Goal: Transaction & Acquisition: Purchase product/service

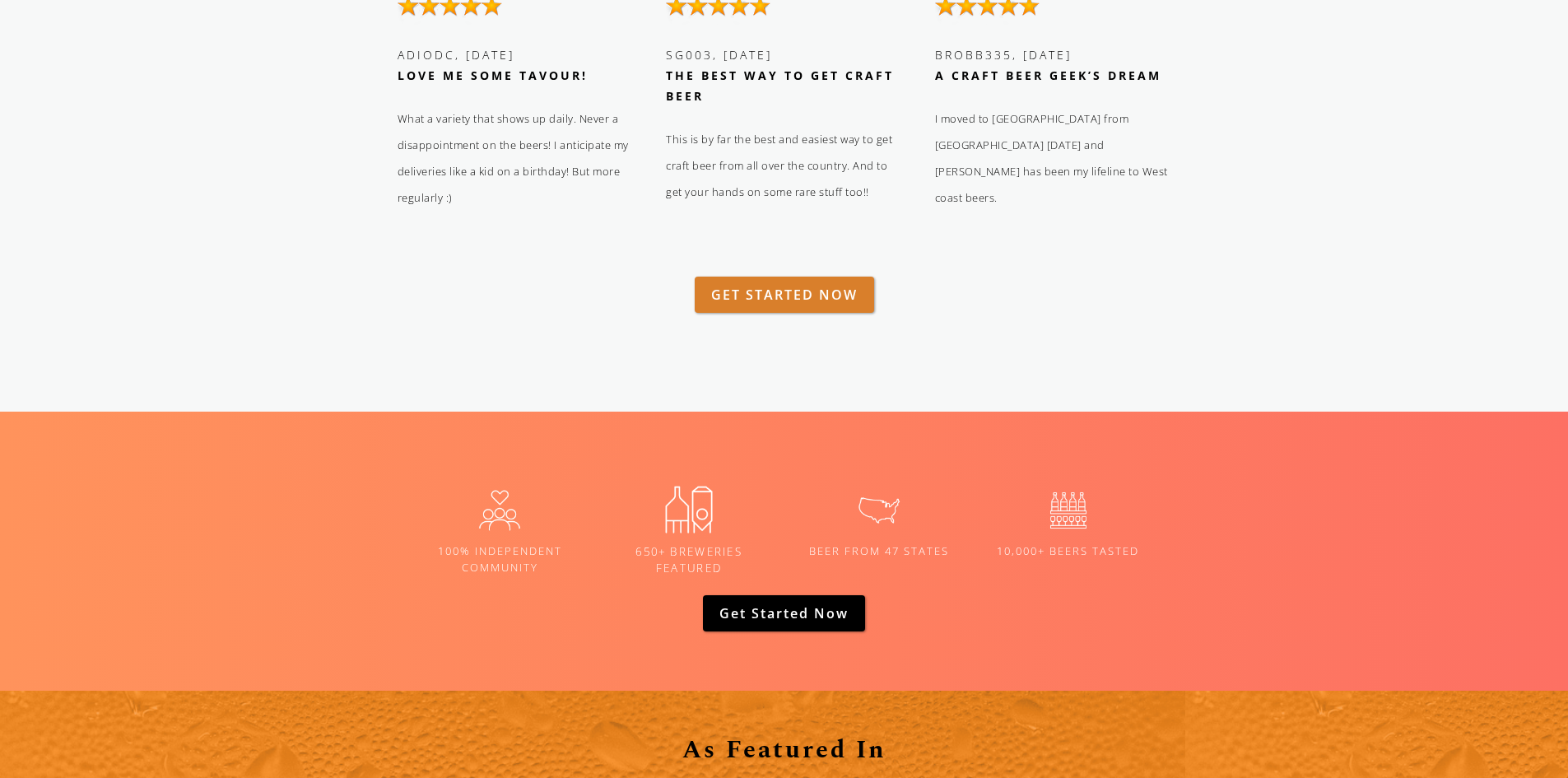
scroll to position [2141, 0]
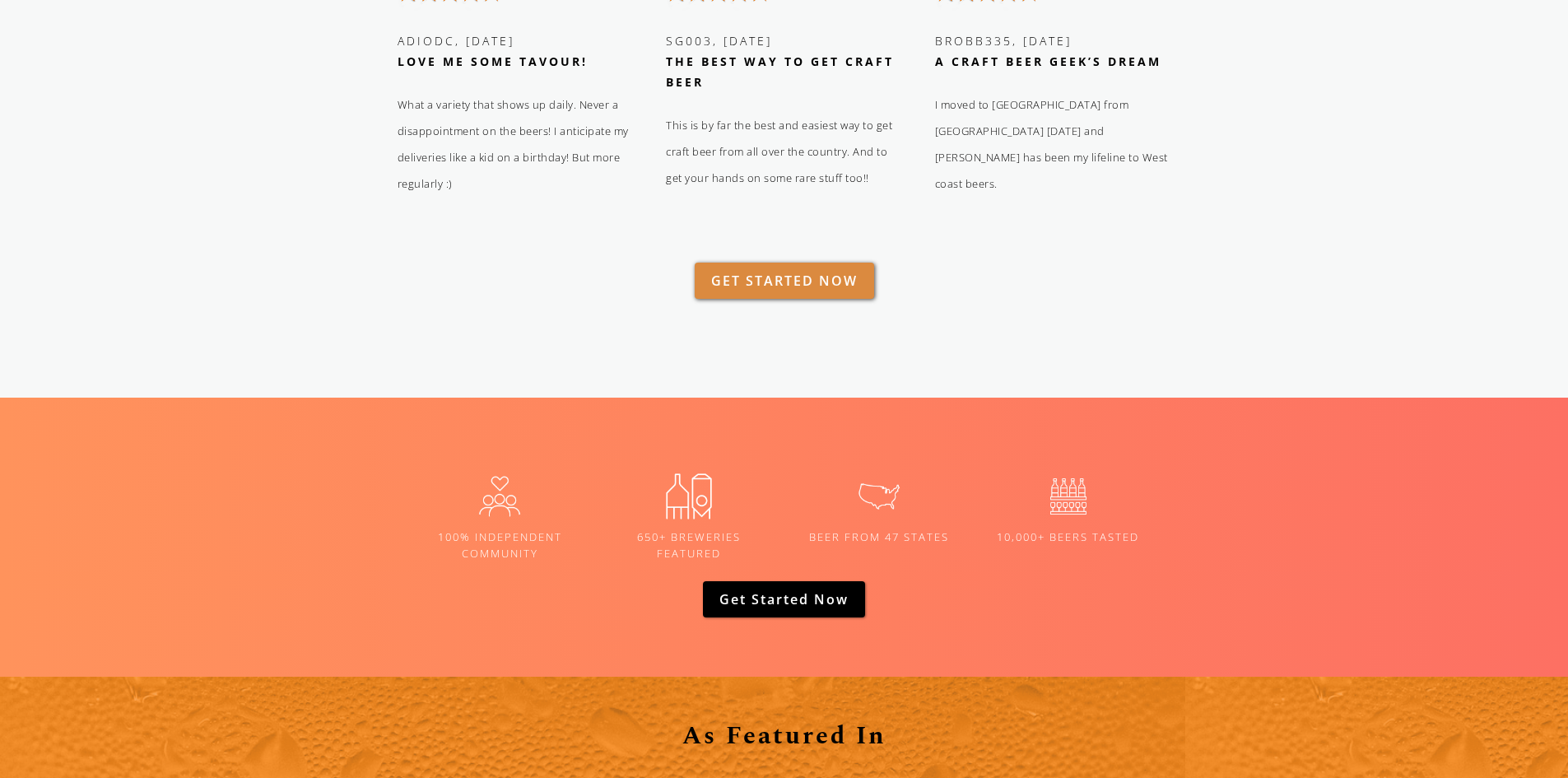
click at [742, 277] on link "GET STARTED NOW" at bounding box center [784, 280] width 179 height 36
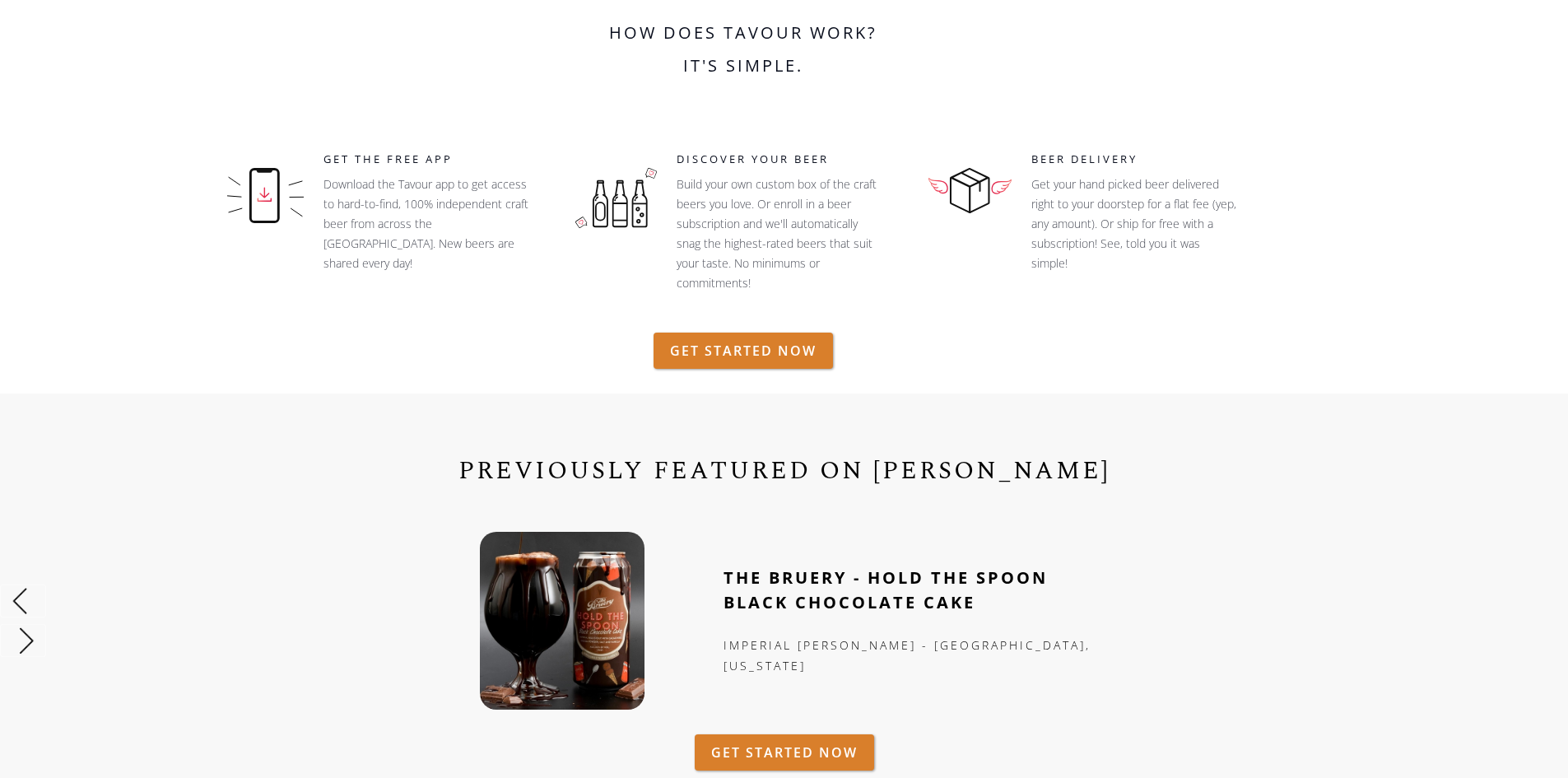
scroll to position [0, 0]
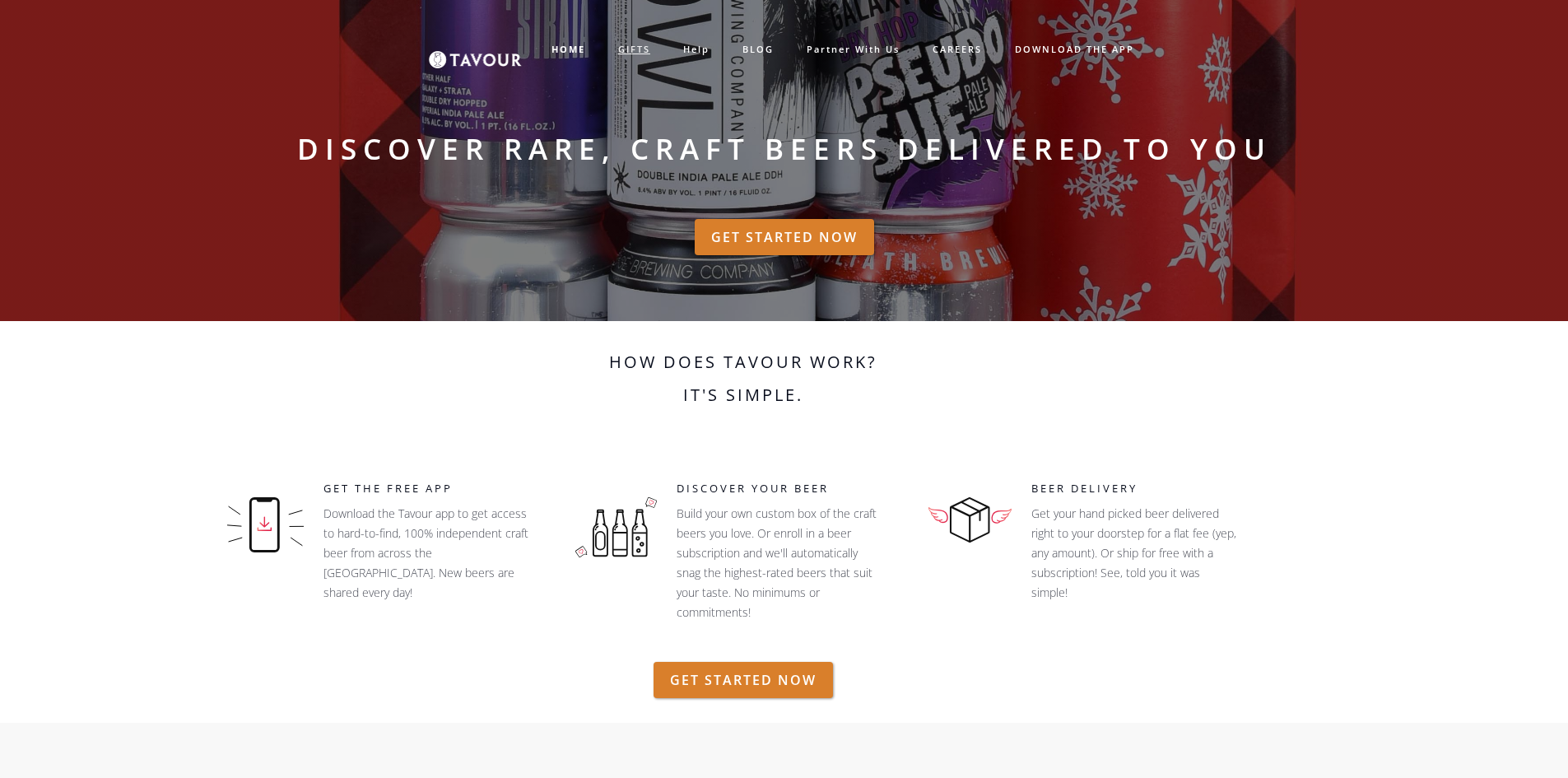
click at [632, 45] on link "GIFTS" at bounding box center [634, 50] width 65 height 27
click at [631, 45] on link "GIFTS" at bounding box center [634, 50] width 65 height 27
click at [635, 52] on link "GIFTS" at bounding box center [634, 50] width 65 height 27
click at [707, 44] on link "help" at bounding box center [696, 50] width 59 height 27
click at [630, 52] on link "GIFTS" at bounding box center [634, 50] width 65 height 27
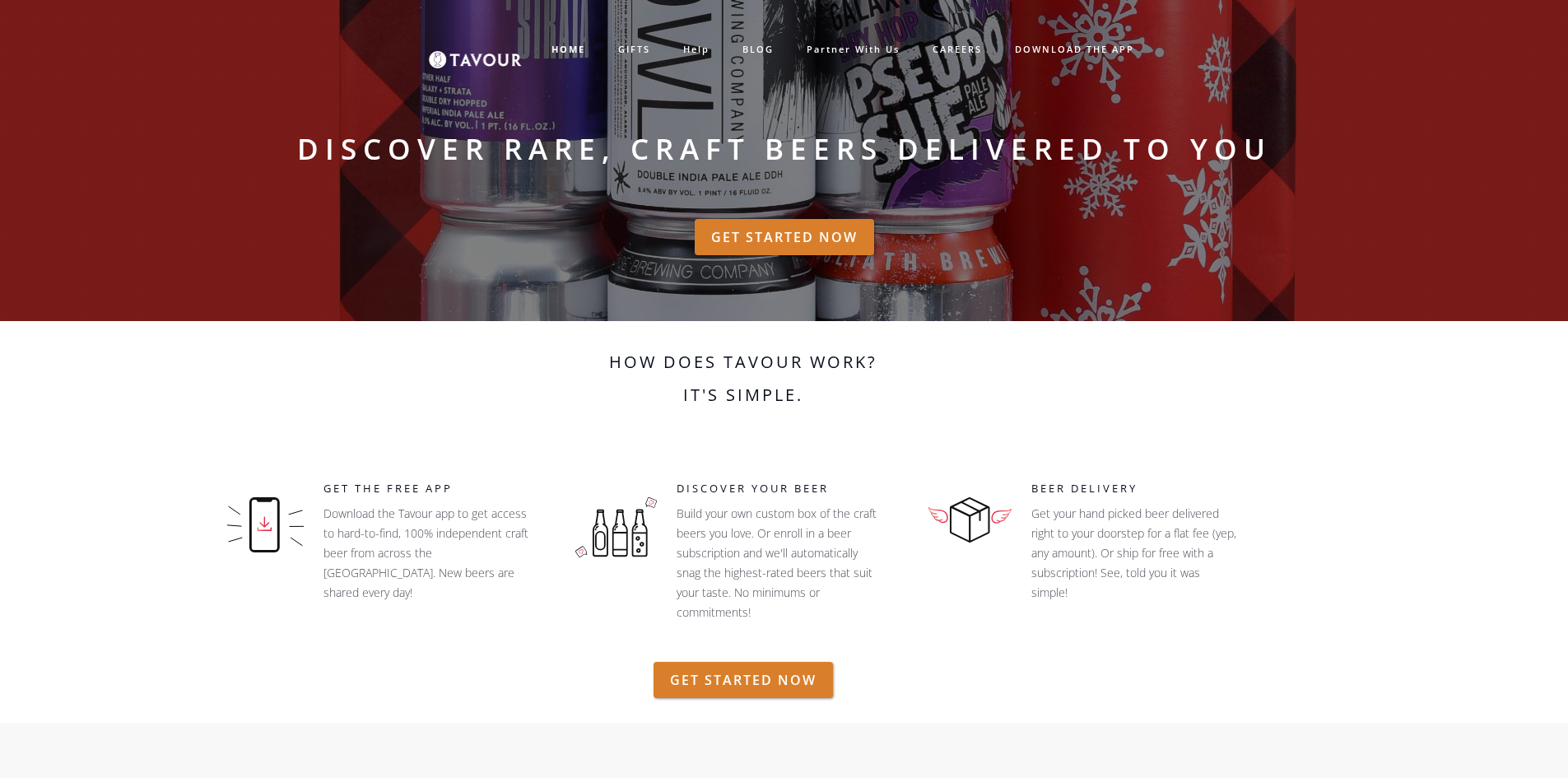
click at [600, 372] on h2 "How does Tavour work? It's simple." at bounding box center [743, 387] width 469 height 82
click at [479, 59] on img at bounding box center [476, 49] width 93 height 38
click at [569, 48] on strong "HOME" at bounding box center [569, 49] width 34 height 13
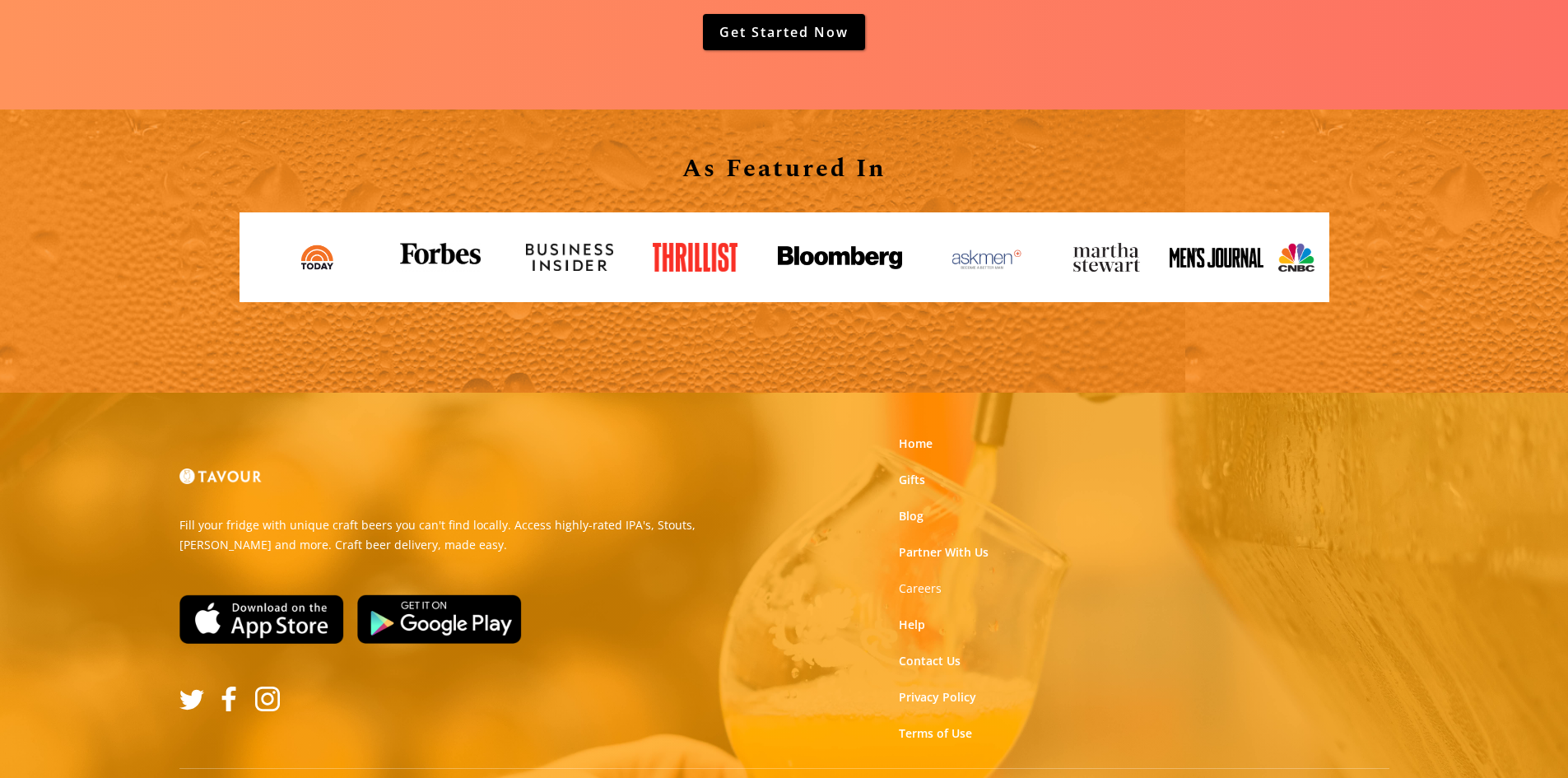
scroll to position [2744, 0]
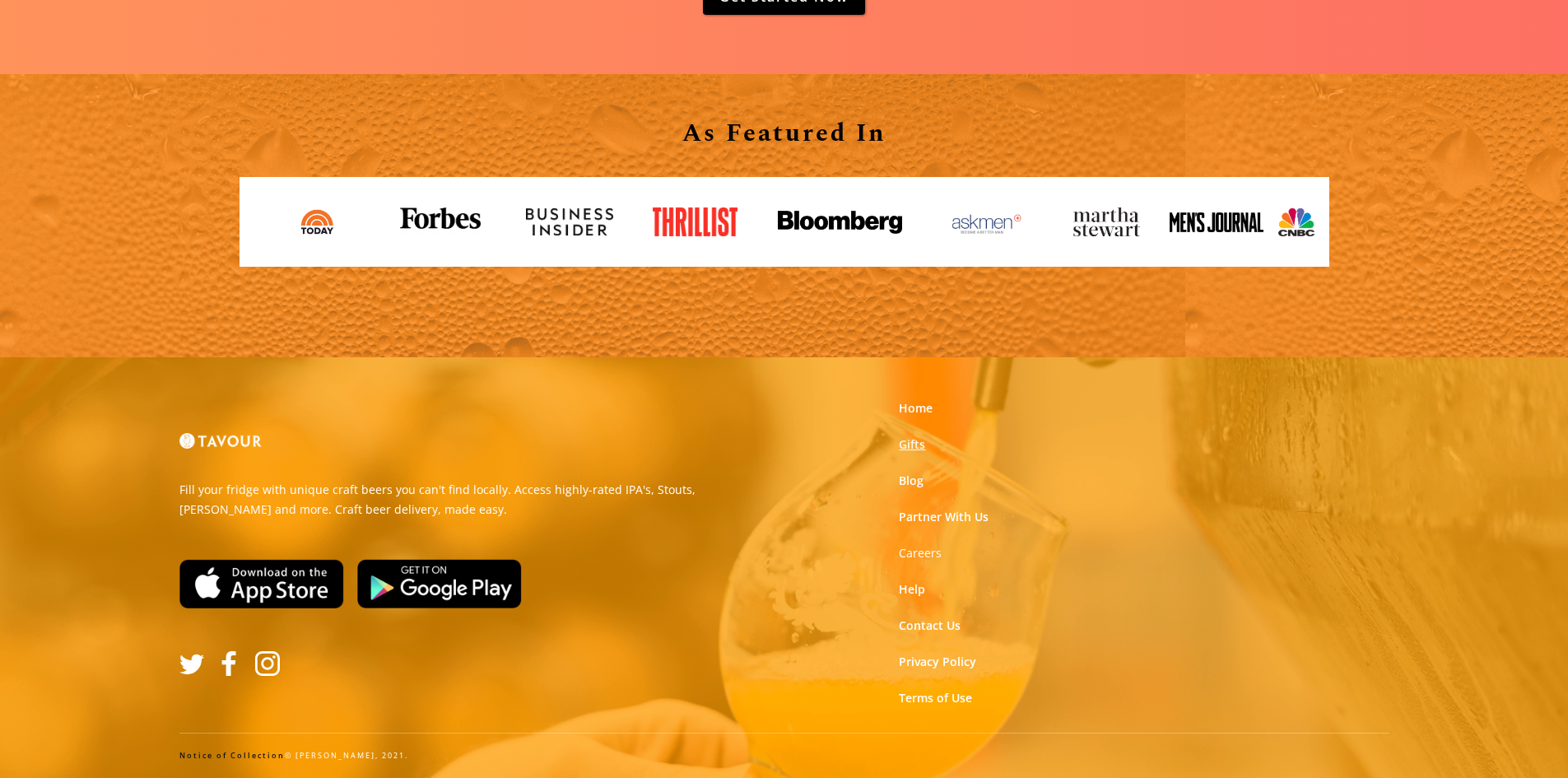
click at [922, 442] on link "Gifts" at bounding box center [911, 444] width 26 height 16
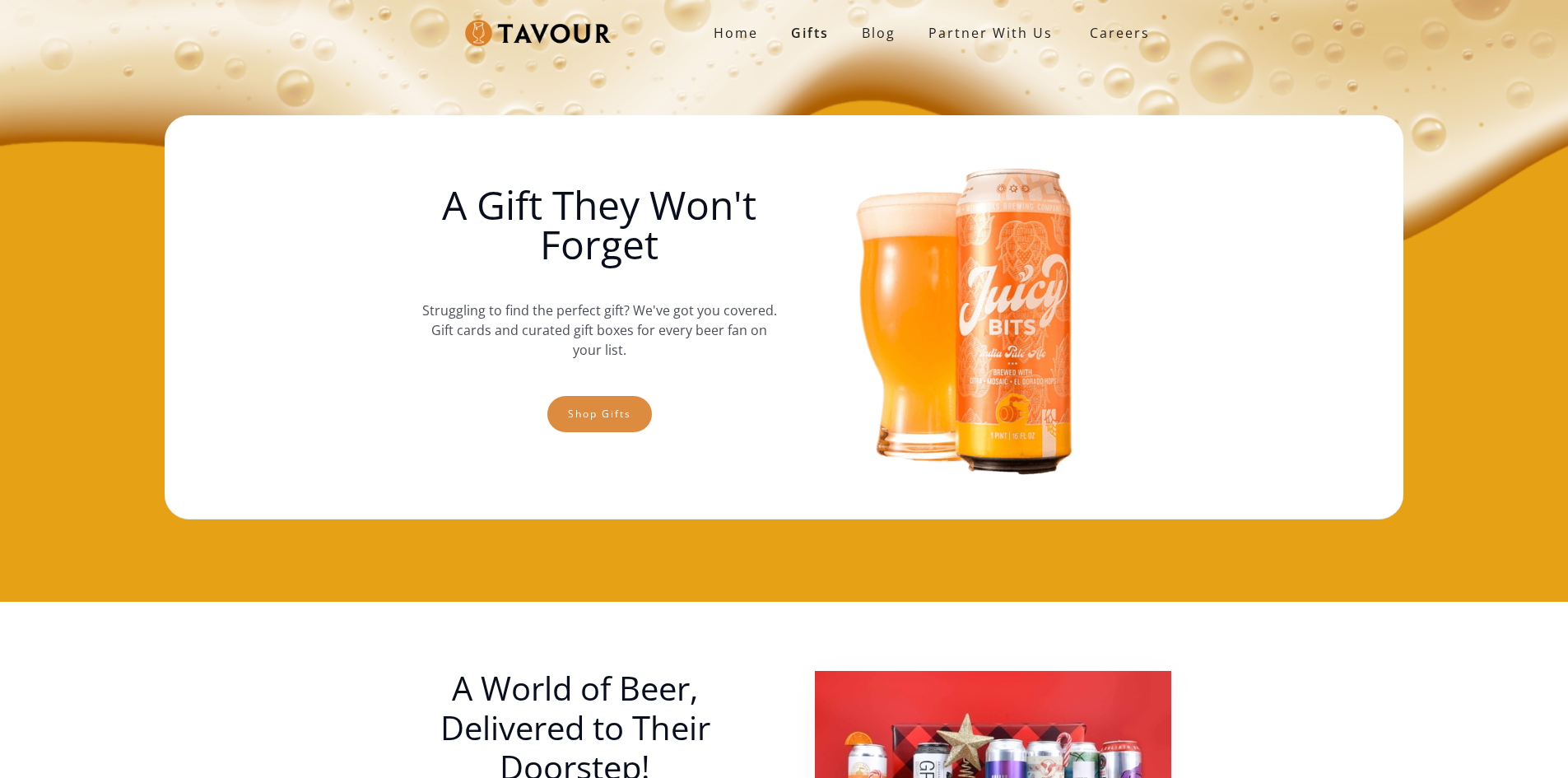
click at [593, 407] on link "Shop gifts" at bounding box center [600, 414] width 105 height 36
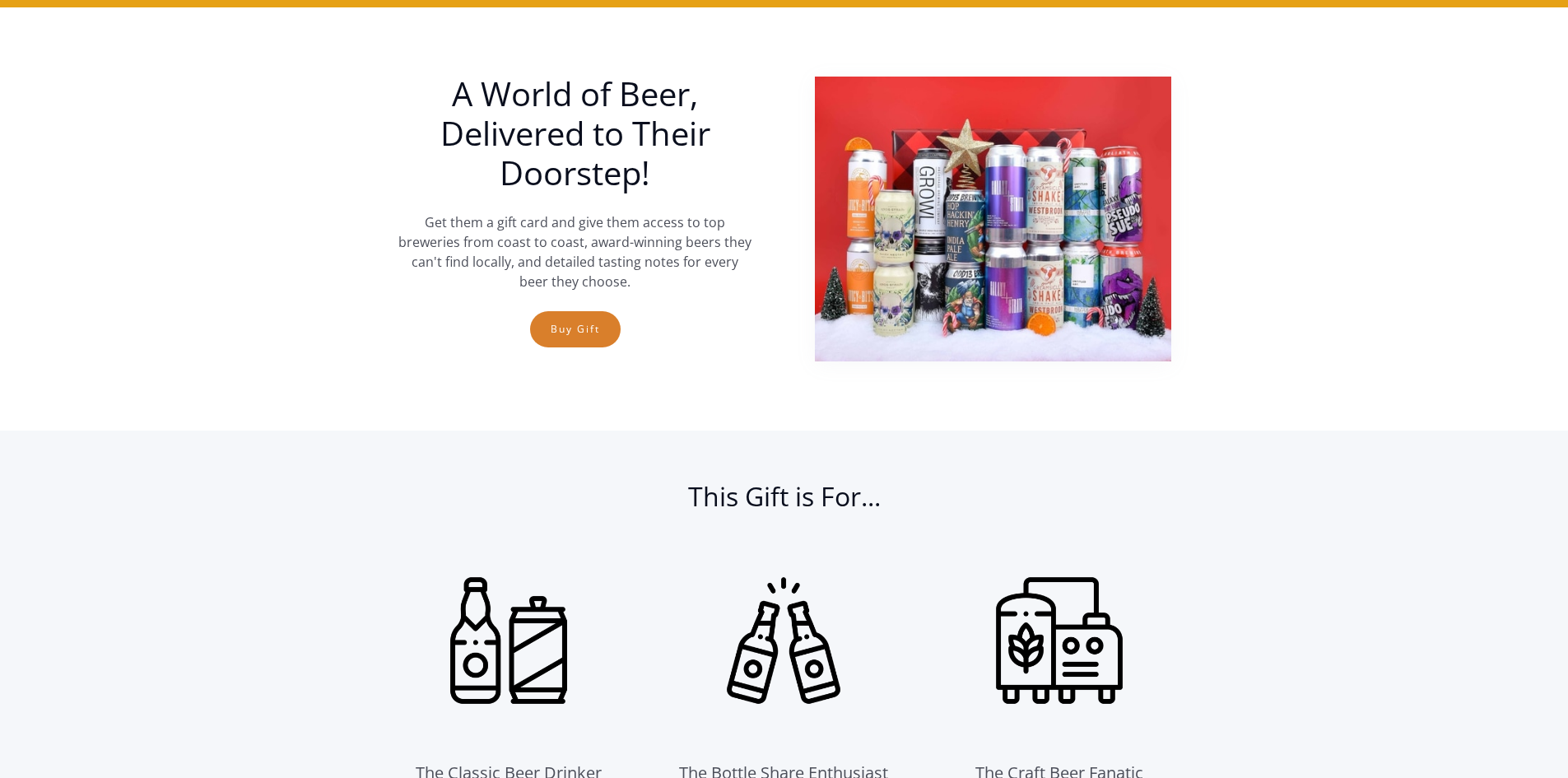
scroll to position [602, 0]
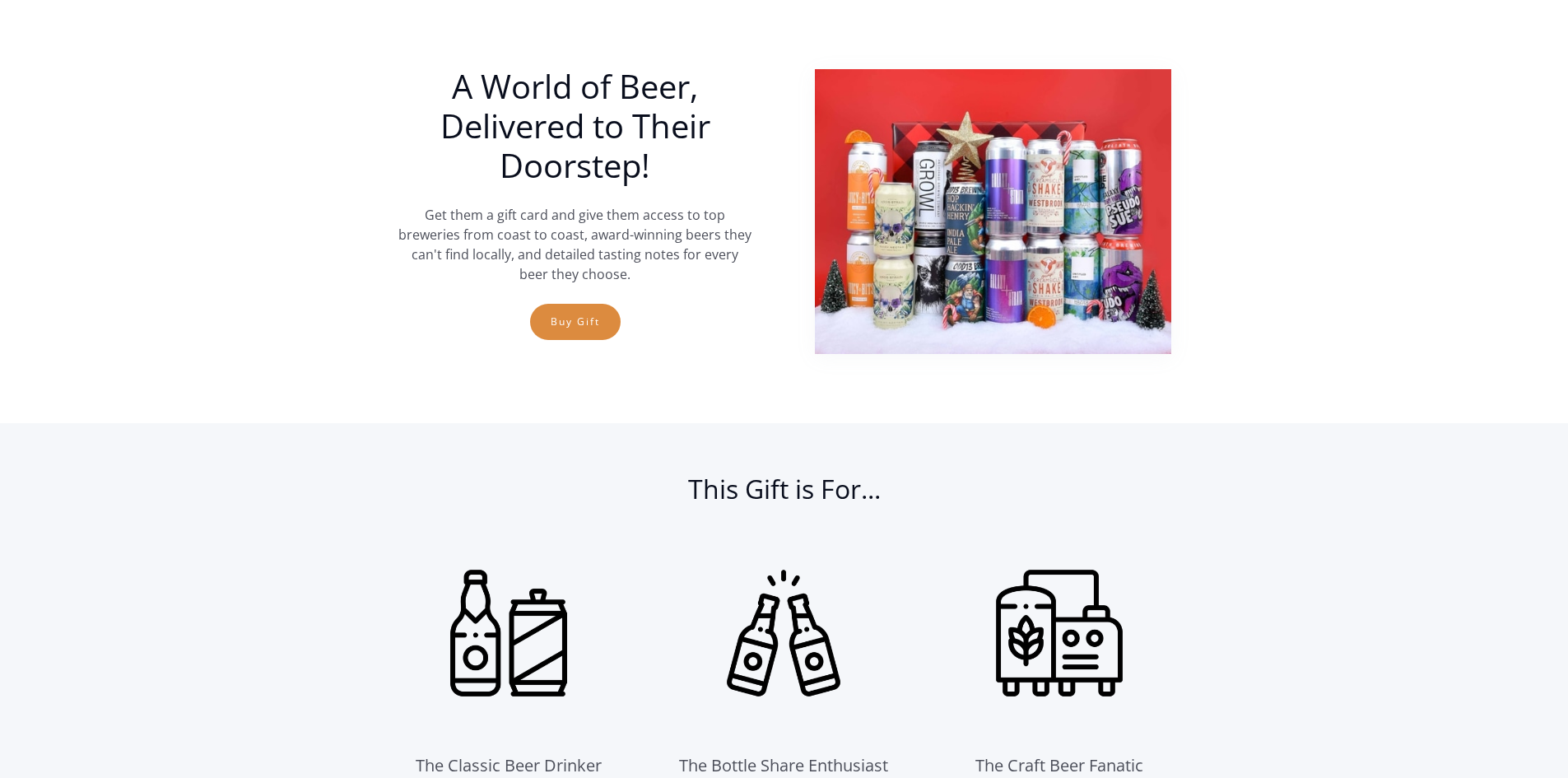
click at [581, 323] on link "Buy Gift" at bounding box center [575, 322] width 91 height 36
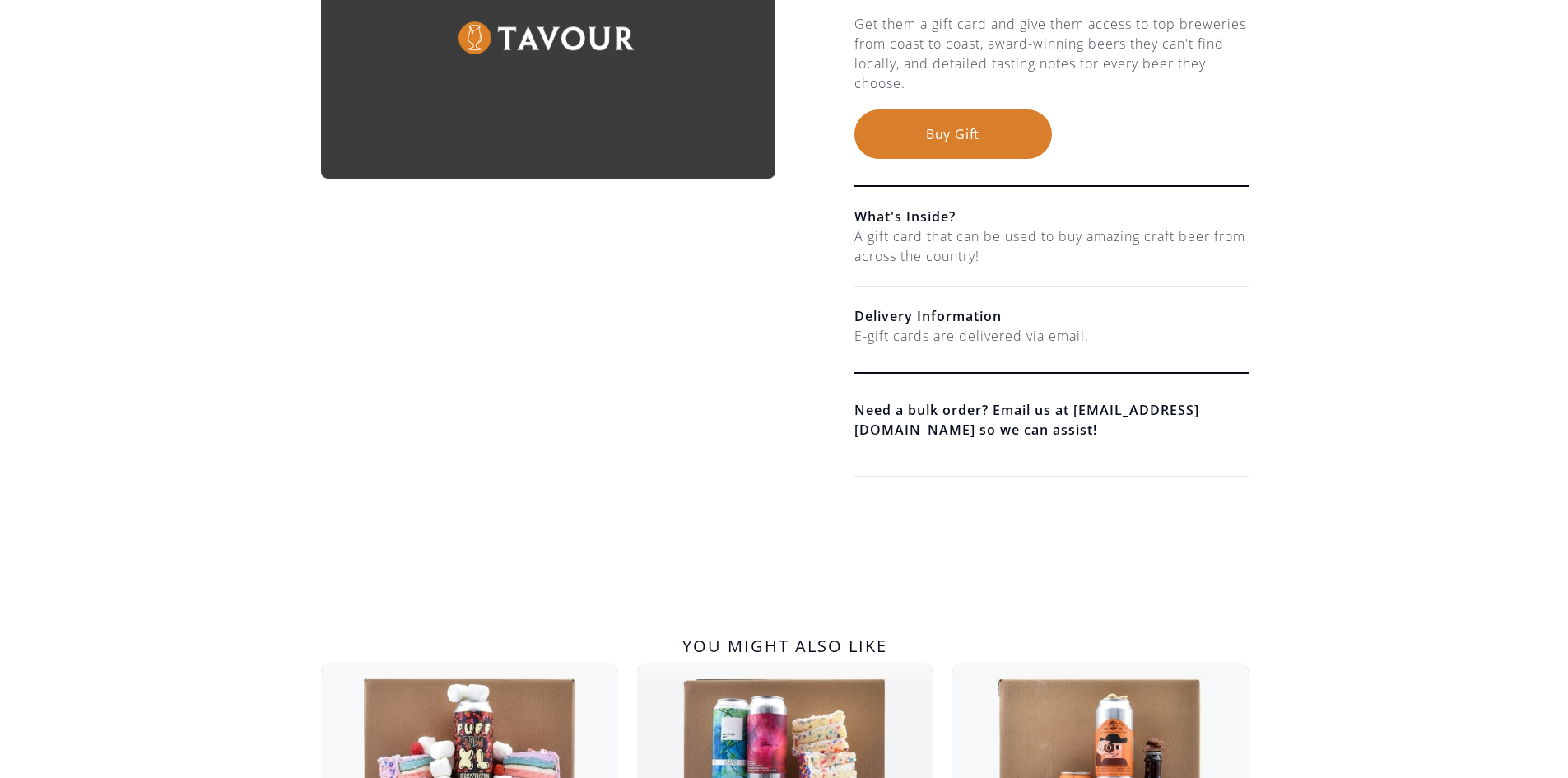
scroll to position [329, 0]
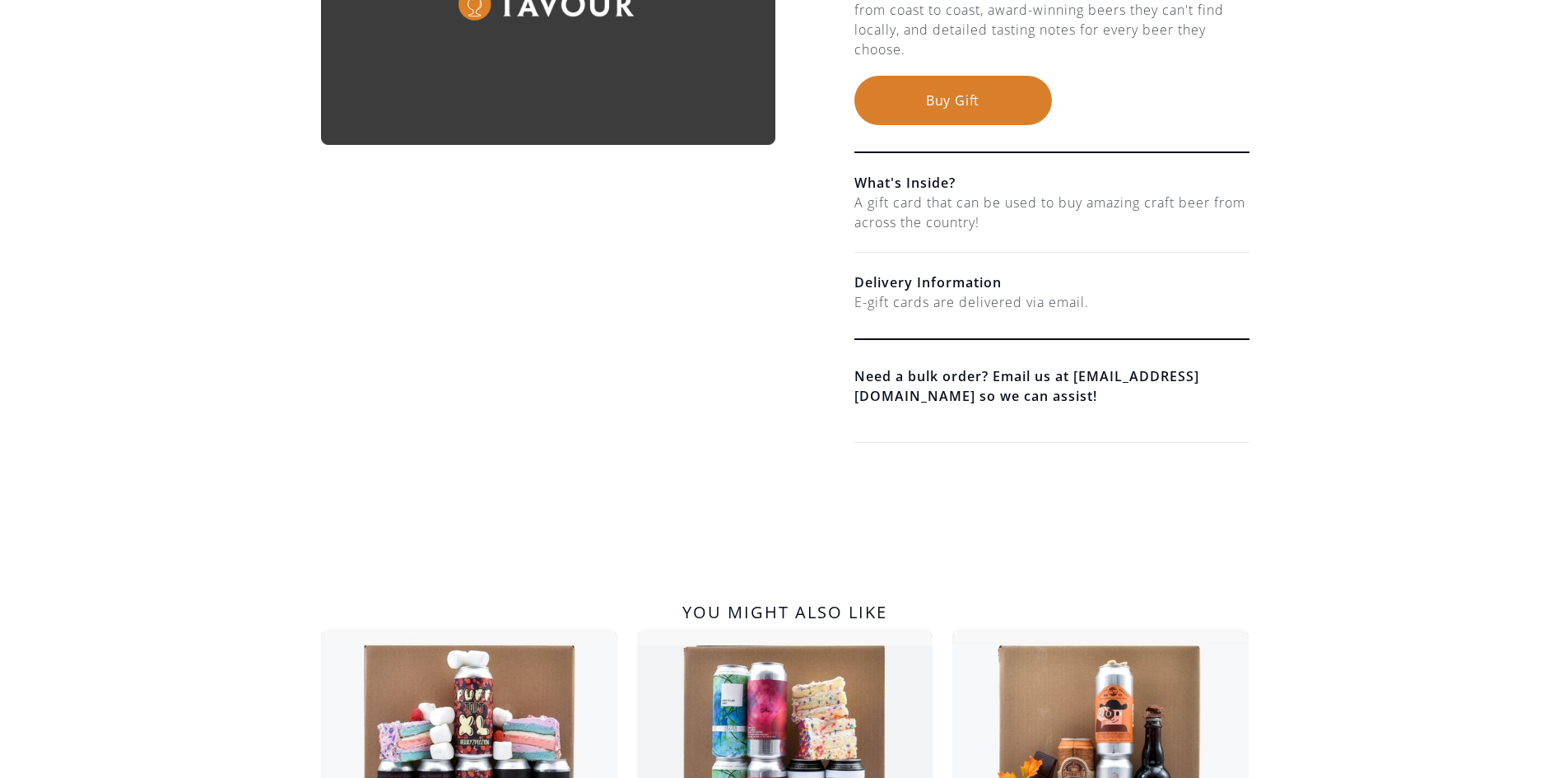
click at [952, 310] on div "E-gift cards are delivered via email." at bounding box center [1052, 301] width 395 height 19
click at [952, 342] on li "Delivery Information E-gift cards are delivered via email. Need a bulk order? E…" at bounding box center [1052, 348] width 395 height 190
click at [935, 399] on h6 "Need a bulk order? Email us at support@tavour.com so we can assist!" at bounding box center [1052, 387] width 395 height 41
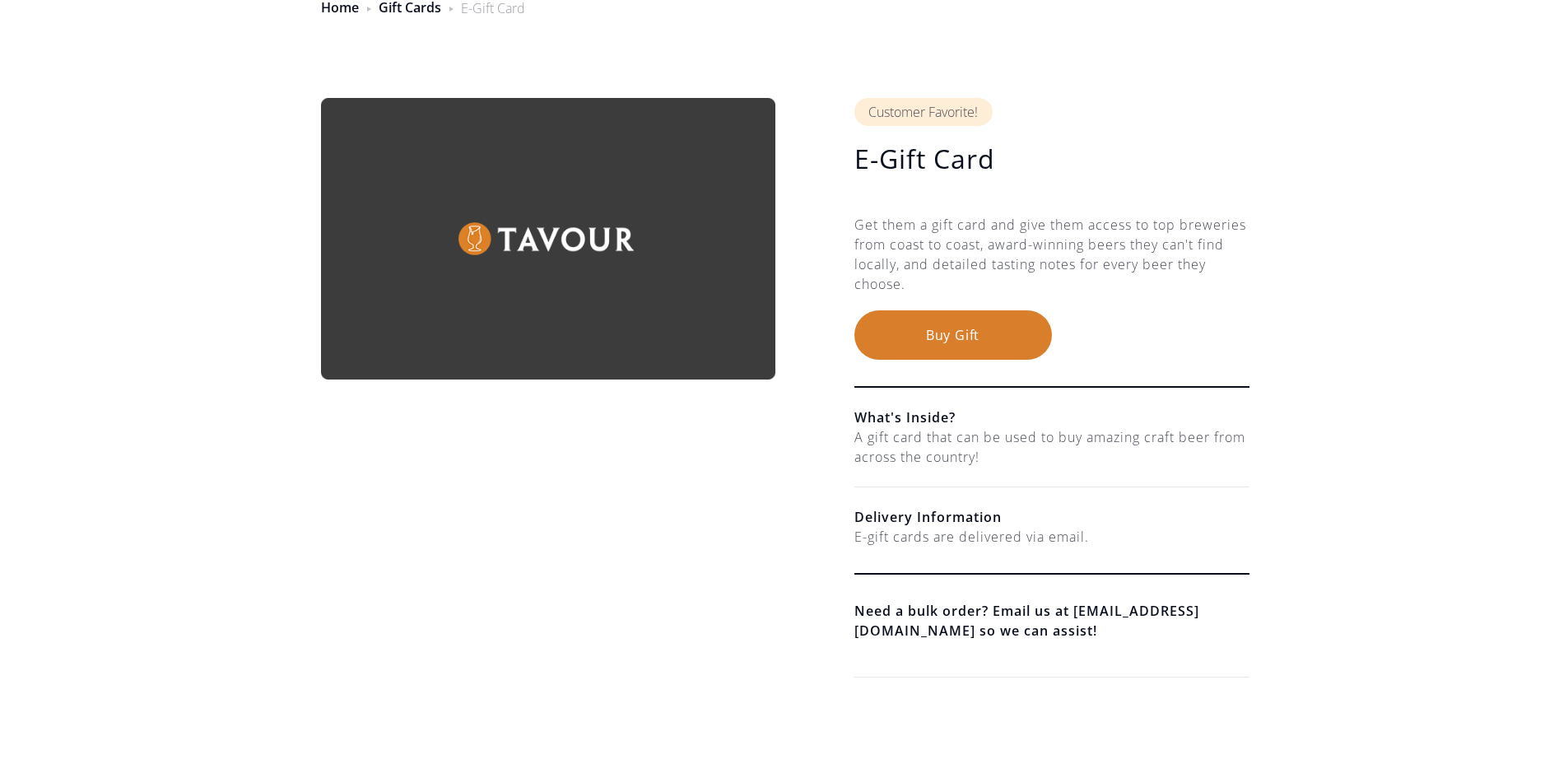
scroll to position [0, 0]
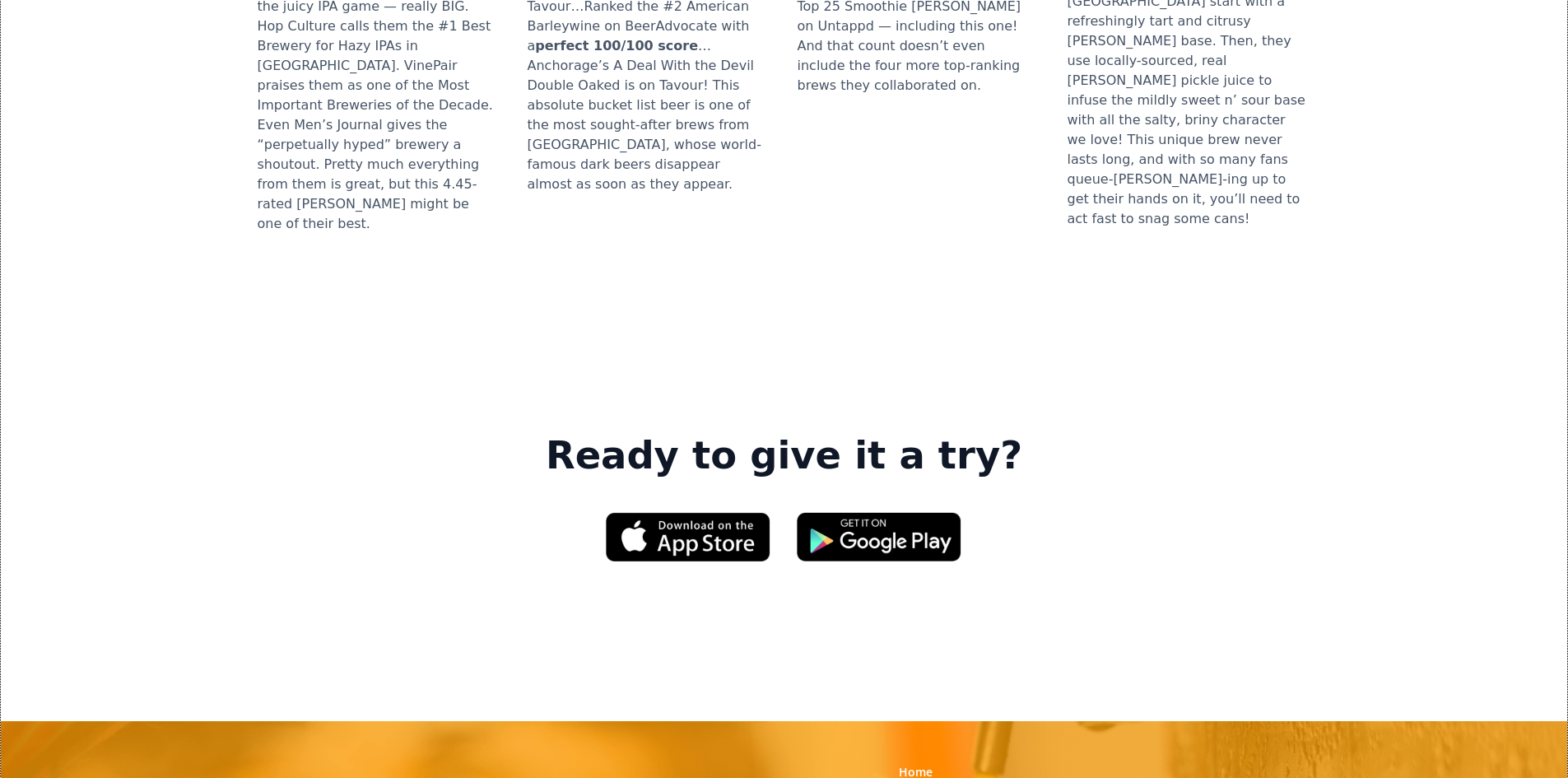
scroll to position [2499, 0]
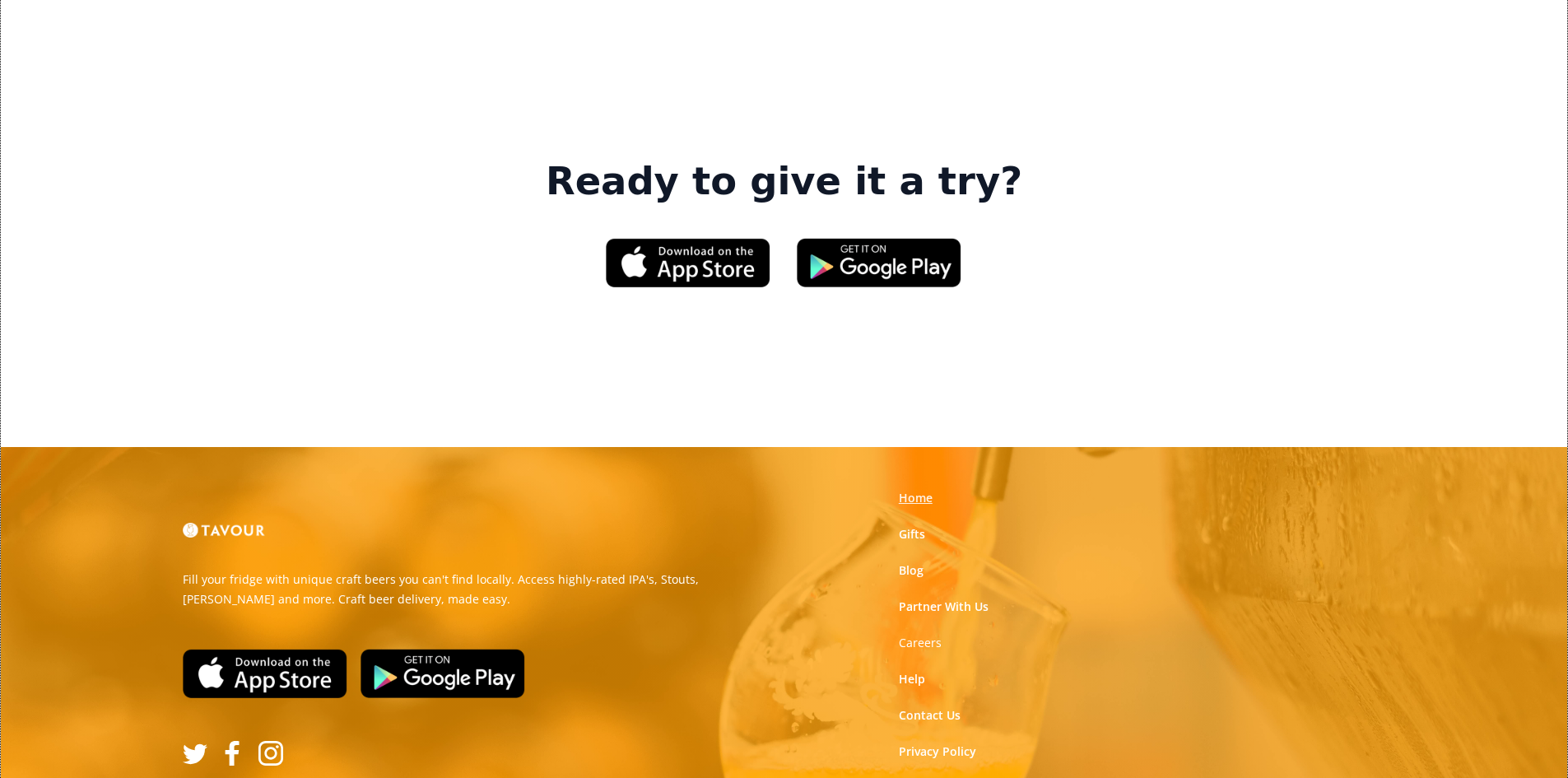
click at [905, 490] on link "Home" at bounding box center [916, 498] width 34 height 16
